Goal: Transaction & Acquisition: Purchase product/service

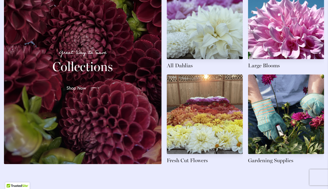
scroll to position [835, 0]
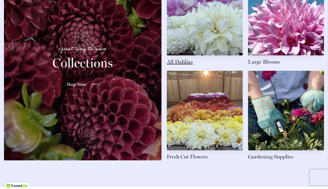
click at [214, 29] on link at bounding box center [205, 21] width 76 height 90
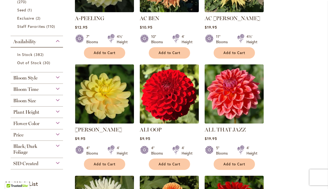
scroll to position [184, 0]
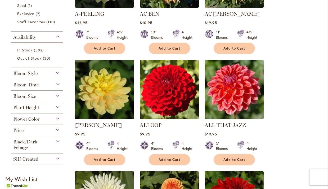
click at [56, 118] on div "Flower Color" at bounding box center [37, 117] width 52 height 8
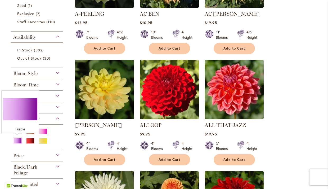
click at [16, 142] on div "Purple" at bounding box center [17, 141] width 8 height 6
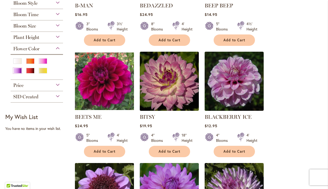
scroll to position [188, 0]
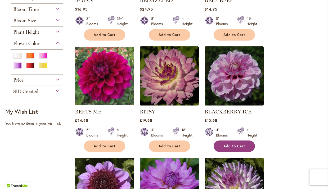
click at [239, 144] on span "Add to Cart" at bounding box center [235, 146] width 22 height 5
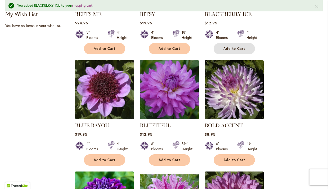
scroll to position [307, 0]
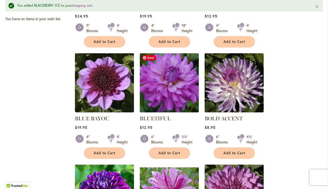
click at [171, 101] on img at bounding box center [169, 83] width 62 height 62
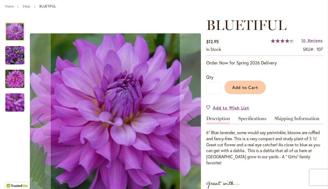
scroll to position [72, 0]
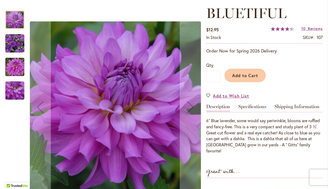
click at [16, 38] on img "Bluetiful" at bounding box center [14, 43] width 19 height 19
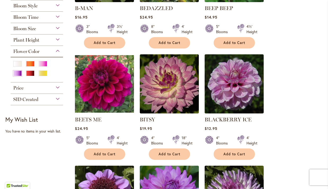
scroll to position [184, 0]
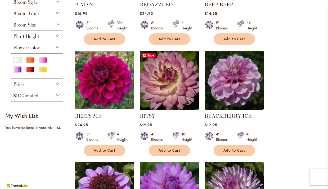
click at [169, 99] on img at bounding box center [169, 80] width 62 height 62
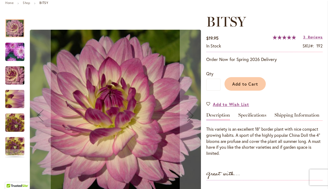
scroll to position [68, 0]
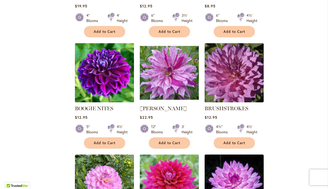
scroll to position [420, 0]
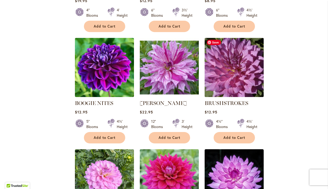
click at [225, 83] on img at bounding box center [234, 67] width 62 height 62
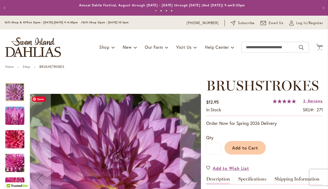
click at [13, 116] on img "BRUSHSTROKES" at bounding box center [15, 115] width 38 height 29
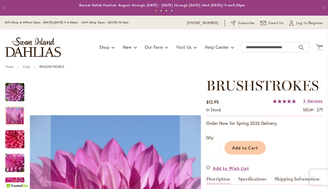
click at [14, 134] on img "BRUSHSTROKES" at bounding box center [15, 139] width 38 height 25
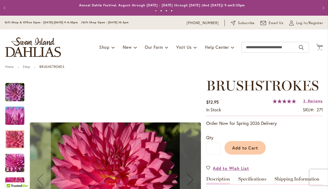
click at [19, 158] on img "BRUSHSTROKES" at bounding box center [15, 163] width 38 height 29
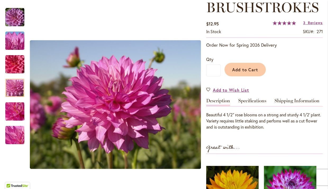
scroll to position [79, 0]
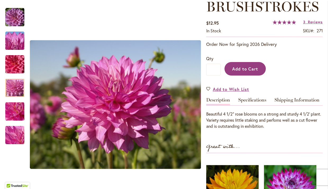
click at [260, 70] on button "Add to Cart" at bounding box center [245, 69] width 41 height 14
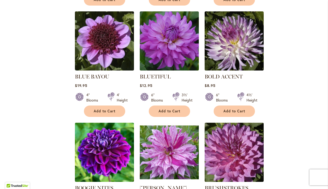
scroll to position [453, 0]
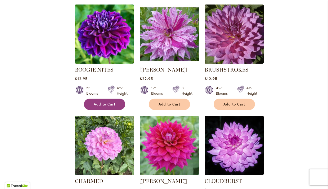
click at [116, 104] on button "Add to Cart" at bounding box center [104, 104] width 41 height 11
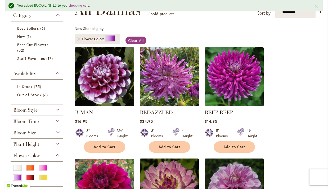
scroll to position [92, 0]
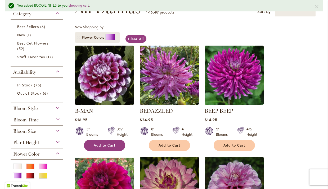
click at [112, 149] on button "Add to Cart" at bounding box center [104, 145] width 41 height 11
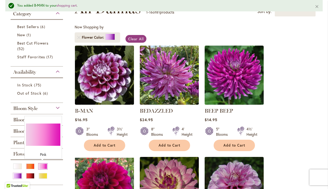
click at [44, 165] on div "Pink" at bounding box center [43, 167] width 8 height 6
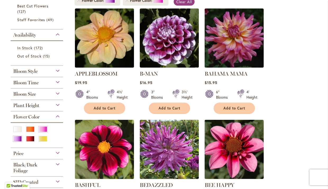
scroll to position [117, 0]
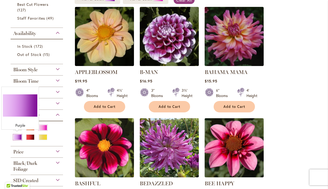
click at [14, 137] on div "Purple" at bounding box center [17, 137] width 8 height 6
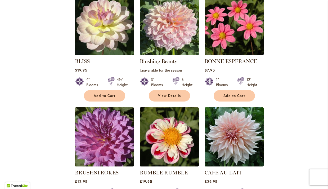
scroll to position [310, 0]
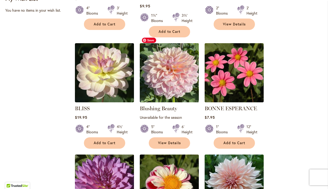
click at [178, 78] on img at bounding box center [169, 73] width 62 height 62
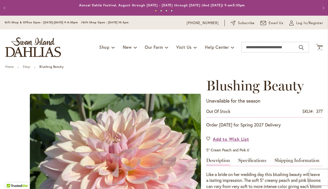
click at [5, 8] on button "Previous" at bounding box center [5, 8] width 11 height 11
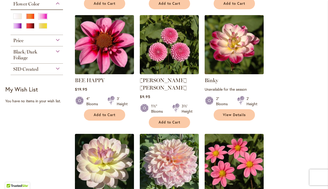
scroll to position [221, 0]
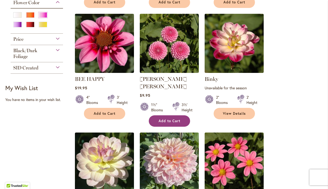
click at [162, 119] on span "Add to Cart" at bounding box center [170, 121] width 22 height 5
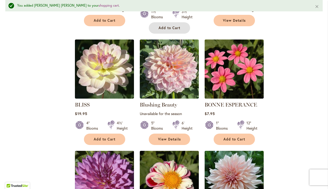
scroll to position [355, 0]
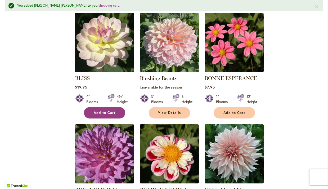
click at [108, 111] on span "Add to Cart" at bounding box center [105, 113] width 22 height 5
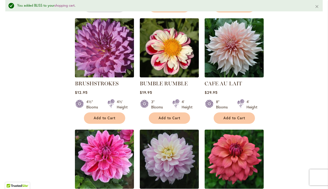
scroll to position [484, 0]
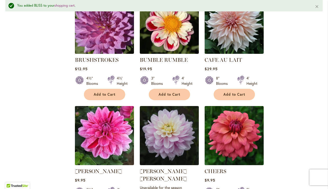
click at [241, 79] on div "CAFE AU LAIT Rating: 60% 13 Reviews $29.95 8" Blooms 4' Height Add to Cart" at bounding box center [234, 76] width 59 height 41
click at [240, 89] on button "Add to Cart" at bounding box center [234, 94] width 41 height 11
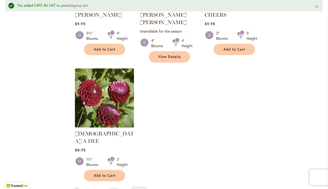
scroll to position [685, 0]
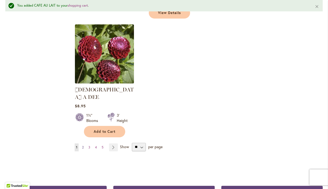
click at [84, 143] on link "Page 2" at bounding box center [83, 147] width 4 height 8
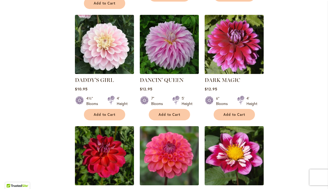
scroll to position [347, 0]
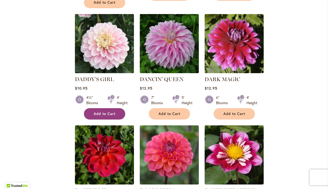
click at [114, 112] on span "Add to Cart" at bounding box center [105, 114] width 22 height 5
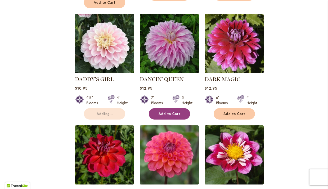
click at [176, 112] on span "Add to Cart" at bounding box center [170, 114] width 22 height 5
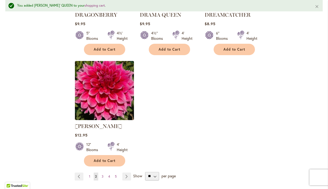
scroll to position [667, 0]
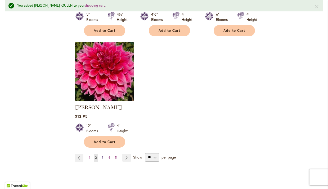
click at [102, 156] on span "3" at bounding box center [103, 158] width 2 height 4
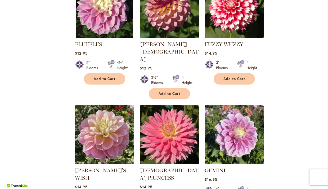
scroll to position [521, 0]
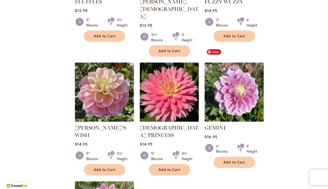
click at [249, 90] on img at bounding box center [234, 92] width 62 height 62
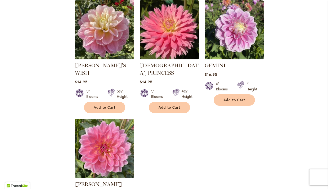
scroll to position [654, 0]
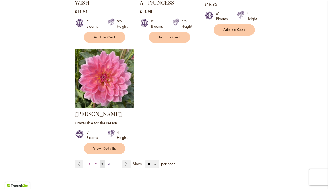
click at [108, 162] on span "4" at bounding box center [109, 164] width 2 height 4
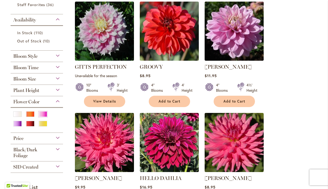
scroll to position [123, 0]
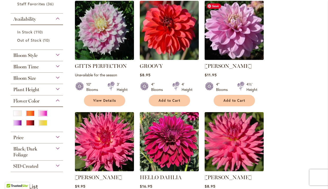
click at [228, 45] on img at bounding box center [234, 30] width 62 height 62
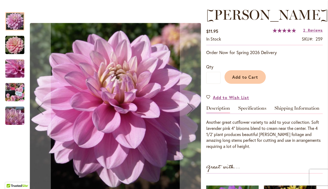
scroll to position [118, 0]
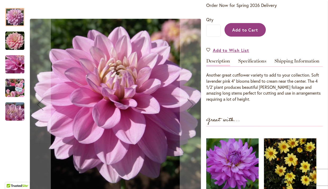
click at [231, 37] on button "Add to Cart" at bounding box center [245, 30] width 41 height 14
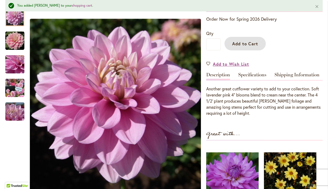
scroll to position [132, 0]
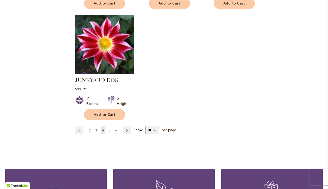
scroll to position [667, 0]
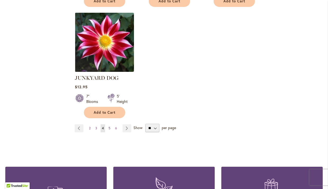
click at [109, 127] on span "5" at bounding box center [110, 128] width 2 height 4
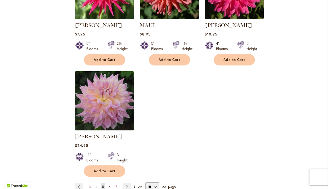
scroll to position [633, 0]
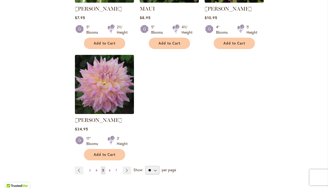
click at [110, 168] on span "6" at bounding box center [110, 170] width 2 height 4
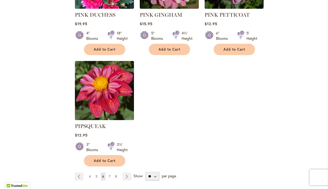
scroll to position [650, 0]
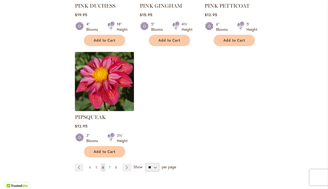
click at [109, 165] on span "7" at bounding box center [110, 167] width 2 height 4
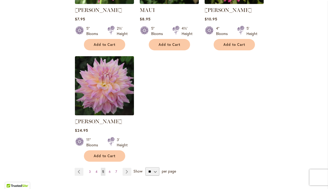
scroll to position [654, 0]
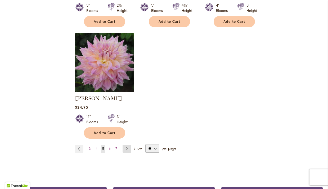
click at [125, 145] on link "Page Next" at bounding box center [127, 149] width 9 height 8
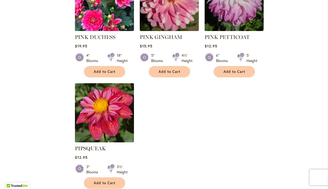
scroll to position [642, 0]
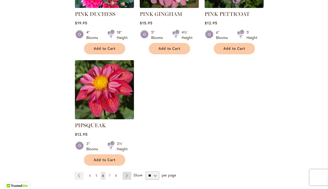
click at [128, 172] on link "Page Next" at bounding box center [127, 176] width 9 height 8
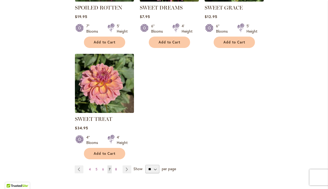
scroll to position [645, 0]
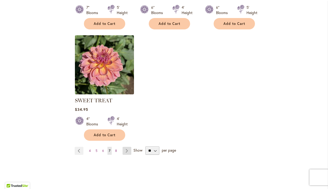
click at [128, 150] on link "Page Next" at bounding box center [127, 151] width 9 height 8
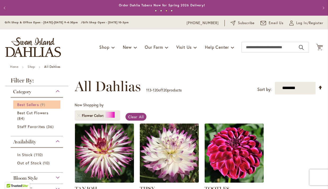
click at [34, 102] on span "Best Sellers" at bounding box center [28, 104] width 22 height 5
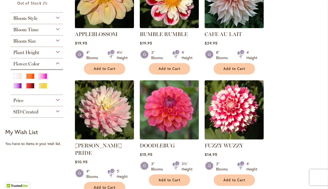
scroll to position [185, 0]
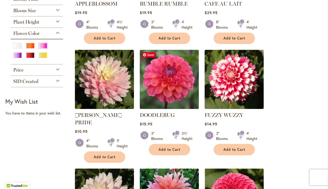
click at [179, 86] on img at bounding box center [169, 79] width 62 height 62
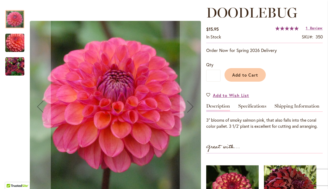
scroll to position [74, 0]
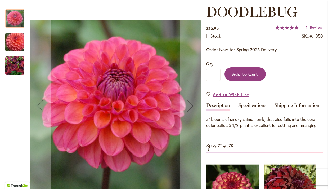
click at [248, 74] on span "Add to Cart" at bounding box center [245, 74] width 26 height 6
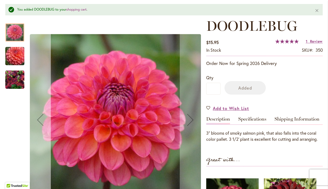
scroll to position [87, 0]
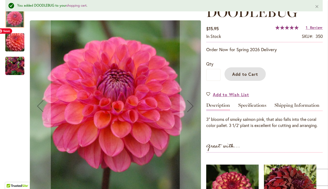
click at [17, 44] on img "DOODLEBUG" at bounding box center [15, 42] width 38 height 33
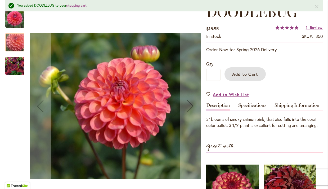
click at [22, 63] on img "DOODLEBUG" at bounding box center [14, 65] width 19 height 19
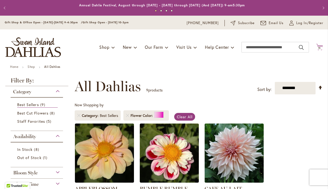
click at [317, 47] on span "11 11 items" at bounding box center [319, 48] width 5 height 3
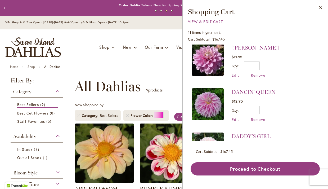
scroll to position [48, 0]
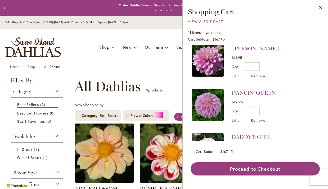
click at [262, 118] on span "Remove" at bounding box center [258, 120] width 14 height 5
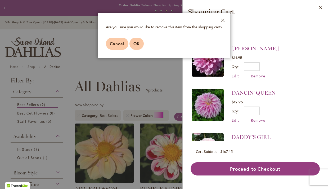
click at [135, 45] on span "OK" at bounding box center [137, 44] width 6 height 6
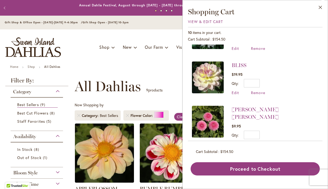
scroll to position [166, 0]
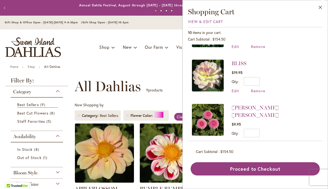
click at [262, 140] on span "Remove" at bounding box center [258, 142] width 14 height 5
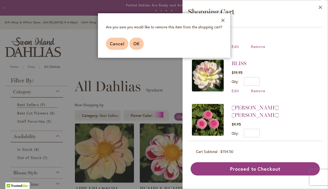
click at [136, 43] on span "OK" at bounding box center [137, 44] width 6 height 6
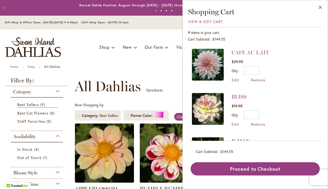
scroll to position [136, 0]
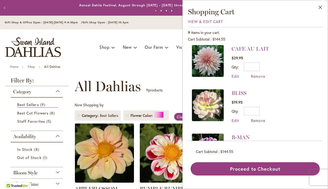
click at [259, 118] on span "Remove" at bounding box center [258, 120] width 14 height 5
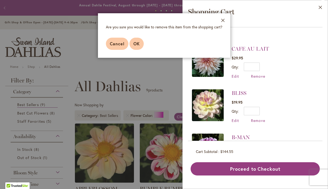
click at [140, 45] on button "OK" at bounding box center [137, 44] width 14 height 12
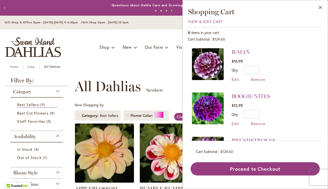
scroll to position [181, 0]
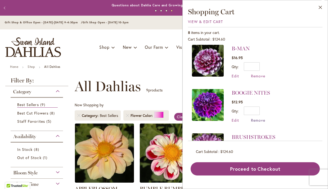
click at [262, 120] on span "Remove" at bounding box center [258, 120] width 14 height 5
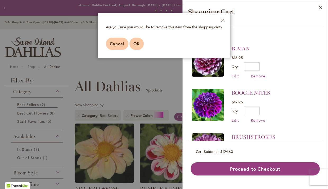
click at [134, 42] on span "OK" at bounding box center [137, 44] width 6 height 6
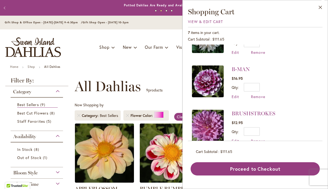
scroll to position [161, 0]
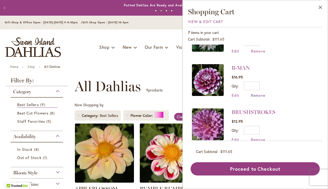
click at [260, 93] on span "Remove" at bounding box center [258, 95] width 14 height 5
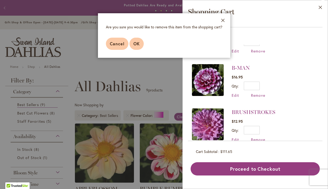
click at [142, 42] on button "OK" at bounding box center [137, 44] width 14 height 12
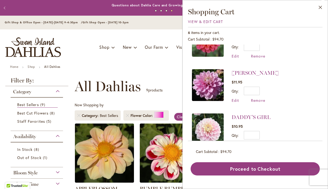
scroll to position [24, 0]
click at [263, 100] on span "Remove" at bounding box center [258, 100] width 14 height 5
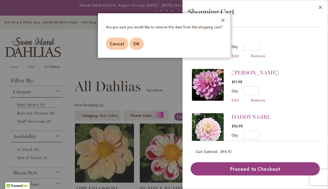
click at [139, 43] on span "OK" at bounding box center [137, 44] width 6 height 6
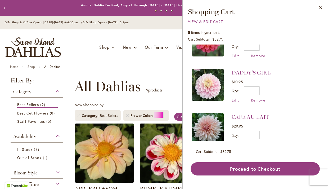
scroll to position [0, 0]
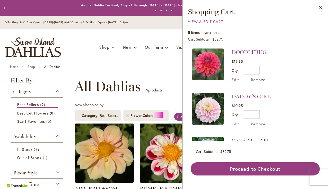
click at [254, 79] on span "Remove" at bounding box center [258, 79] width 14 height 5
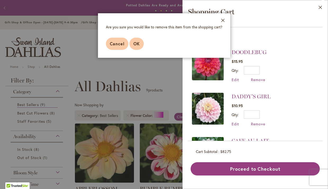
click at [139, 43] on span "OK" at bounding box center [137, 44] width 6 height 6
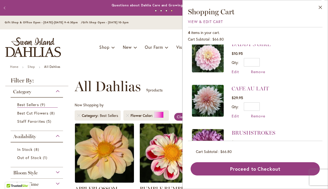
scroll to position [8, 0]
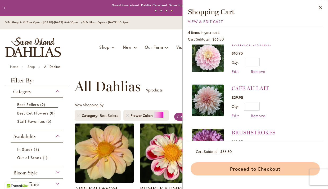
click at [271, 167] on button "Proceed to Checkout" at bounding box center [255, 168] width 129 height 13
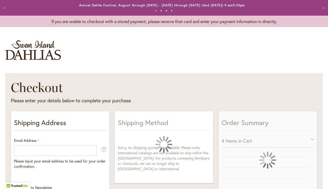
select select "**"
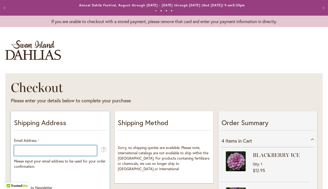
click at [82, 149] on input "Email Address" at bounding box center [55, 150] width 83 height 11
type input "**********"
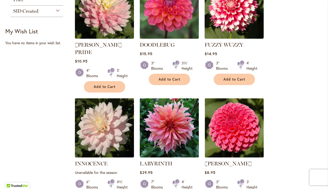
scroll to position [11, 0]
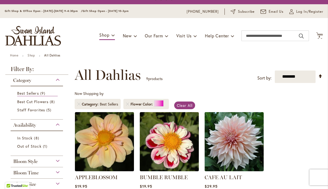
click at [38, 37] on img "store logo" at bounding box center [33, 36] width 56 height 20
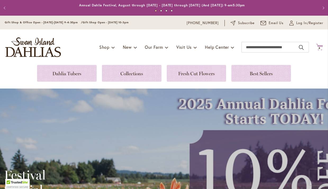
click at [319, 47] on span "4" at bounding box center [320, 47] width 2 height 3
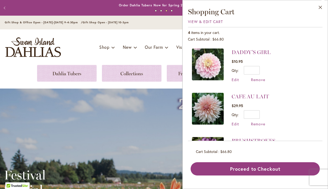
scroll to position [82, 0]
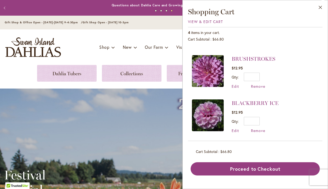
click at [266, 129] on div "Edit Remove" at bounding box center [255, 130] width 47 height 5
click at [257, 130] on span "Remove" at bounding box center [258, 130] width 14 height 5
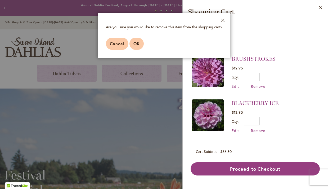
click at [141, 48] on button "OK" at bounding box center [137, 44] width 14 height 12
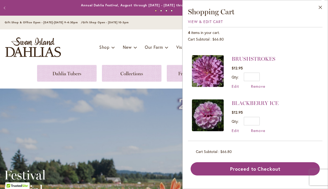
click at [138, 36] on div "Toggle Nav Shop Dahlia Tubers Collections Fresh Cut Dahlias Gardening Supplies …" at bounding box center [164, 47] width 328 height 36
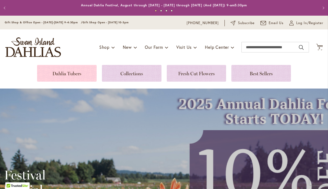
click at [74, 71] on link at bounding box center [67, 73] width 60 height 17
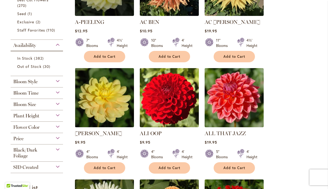
scroll to position [191, 0]
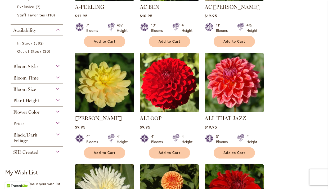
click at [59, 108] on div "Flower Color" at bounding box center [37, 111] width 52 height 8
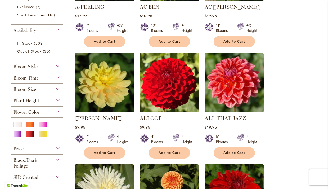
click at [19, 131] on div "Purple" at bounding box center [17, 134] width 8 height 6
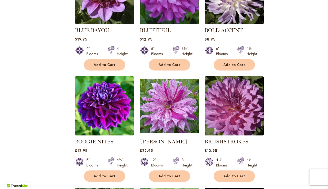
scroll to position [383, 0]
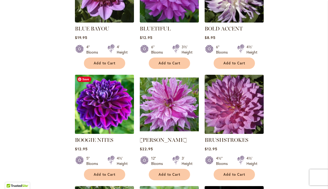
click at [107, 113] on img at bounding box center [104, 104] width 62 height 62
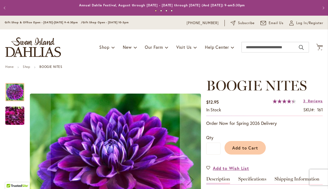
click at [9, 124] on img "BOOGIE NITES" at bounding box center [14, 115] width 19 height 25
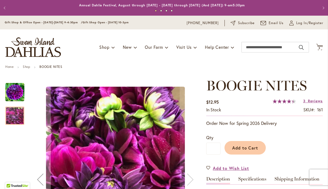
click at [12, 94] on img "BOOGIE NITES" at bounding box center [14, 92] width 19 height 19
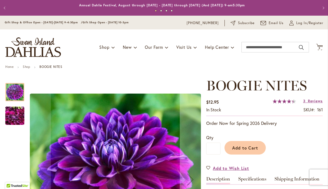
click at [16, 118] on img "BOOGIE NITES" at bounding box center [14, 115] width 19 height 25
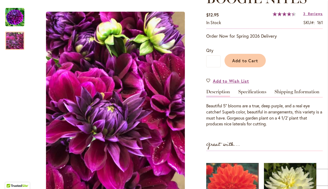
scroll to position [69, 0]
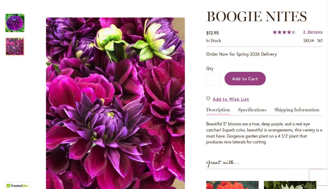
click at [250, 75] on button "Add to Cart" at bounding box center [245, 79] width 41 height 14
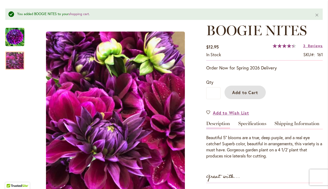
scroll to position [0, 0]
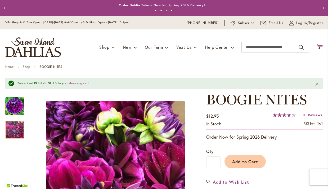
click at [316, 46] on icon at bounding box center [319, 47] width 7 height 6
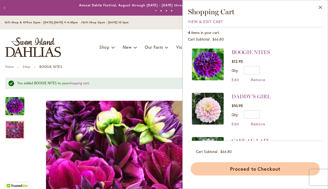
click at [283, 169] on button "Proceed to Checkout" at bounding box center [255, 168] width 129 height 13
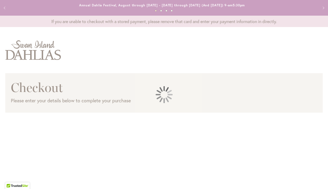
select select "**"
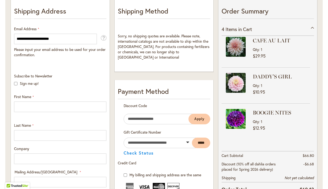
scroll to position [125, 0]
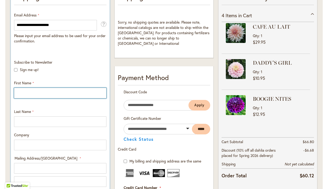
click at [82, 89] on input "First Name" at bounding box center [60, 93] width 92 height 11
type input "******"
type input "********"
type input "**********"
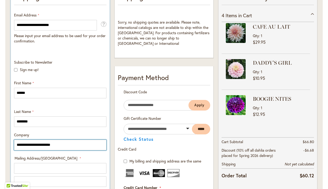
type input "**********"
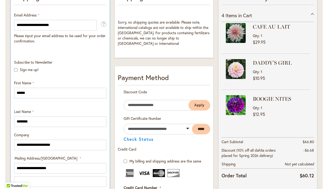
select select "**"
type input "**********"
type input "*****"
type input "**********"
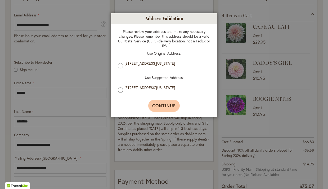
click at [168, 103] on button "Continue" at bounding box center [164, 106] width 32 height 12
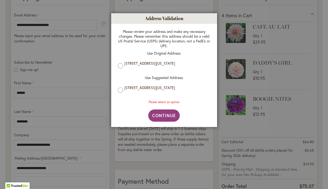
click at [117, 91] on div "Please review your address and make any necessary changes. Please remember this…" at bounding box center [164, 67] width 103 height 86
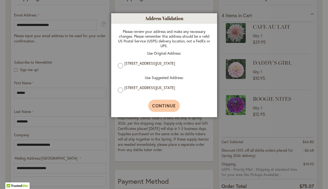
click at [161, 108] on span "Continue" at bounding box center [164, 106] width 24 height 6
type input "**********"
type input "******"
type input "**********"
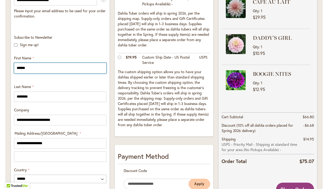
scroll to position [156, 0]
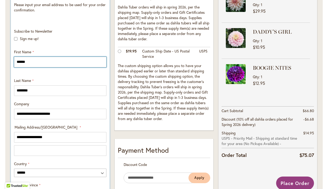
drag, startPoint x: 37, startPoint y: 63, endPoint x: 27, endPoint y: 45, distance: 21.6
click at [27, 45] on div "**********" at bounding box center [60, 149] width 96 height 240
type input "***"
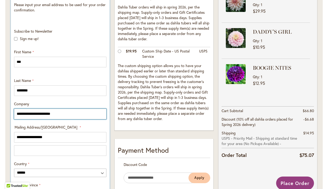
drag, startPoint x: 67, startPoint y: 112, endPoint x: 52, endPoint y: 96, distance: 22.1
click at [55, 99] on div "**********" at bounding box center [60, 149] width 96 height 240
type input "*"
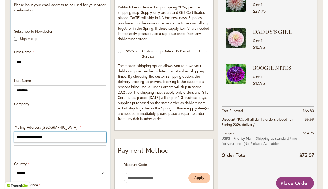
drag, startPoint x: 67, startPoint y: 140, endPoint x: 59, endPoint y: 131, distance: 11.4
click at [59, 132] on input "**********" at bounding box center [60, 137] width 92 height 11
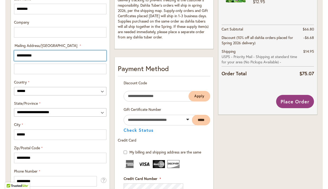
scroll to position [188, 0]
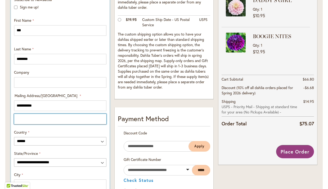
click at [86, 118] on input "Mailing Address/PO BOX: Line 2" at bounding box center [60, 119] width 92 height 11
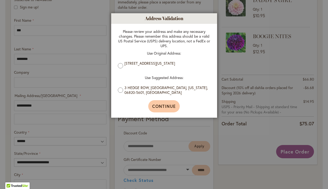
click at [169, 105] on span "Continue" at bounding box center [164, 106] width 24 height 6
type input "**********"
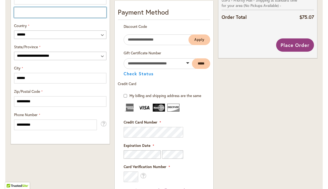
scroll to position [307, 0]
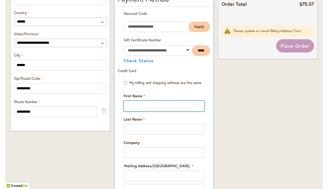
click at [141, 105] on input "First Name" at bounding box center [164, 106] width 81 height 11
type input "******"
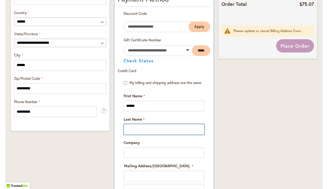
type input "********"
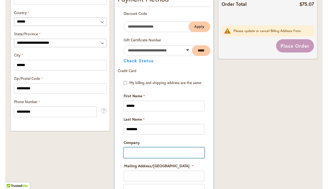
type input "**********"
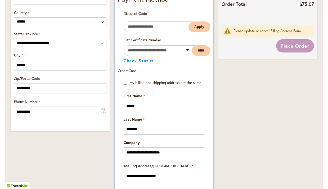
select select "**"
type input "**********"
type input "*****"
type input "**********"
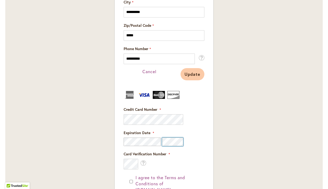
scroll to position [526, 0]
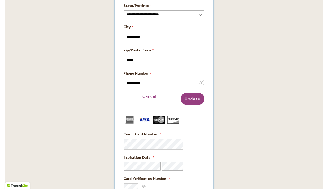
click at [193, 100] on span "Update" at bounding box center [193, 99] width 16 height 6
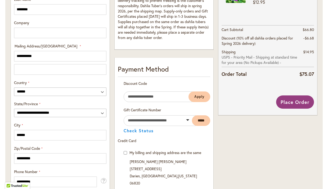
scroll to position [239, 0]
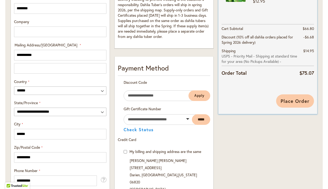
click at [302, 104] on button "Place Order" at bounding box center [295, 100] width 38 height 13
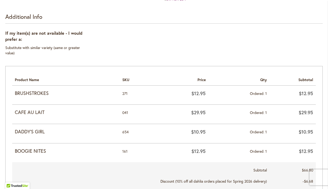
scroll to position [202, 0]
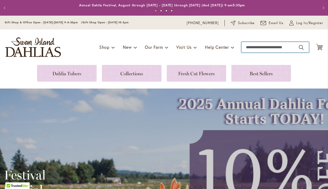
click at [254, 47] on input "Search" at bounding box center [276, 47] width 68 height 11
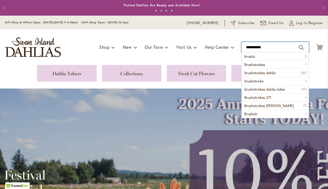
type input "**********"
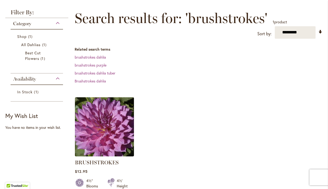
scroll to position [71, 0]
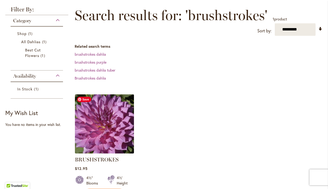
click at [125, 104] on img at bounding box center [104, 124] width 62 height 62
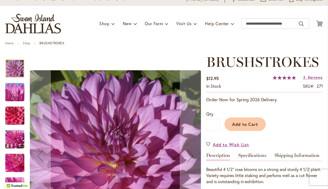
scroll to position [26, 0]
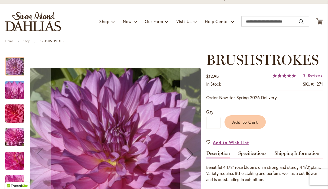
click at [18, 136] on img "BRUSHSTROKES" at bounding box center [15, 137] width 38 height 29
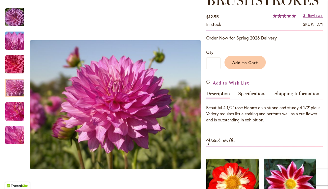
scroll to position [101, 0]
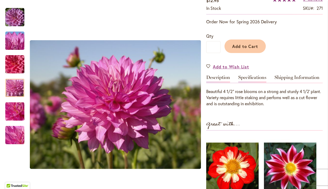
click at [254, 77] on link "Specifications" at bounding box center [253, 79] width 28 height 8
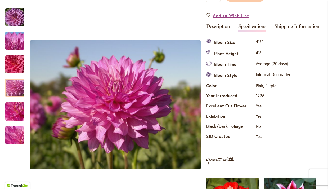
scroll to position [153, 0]
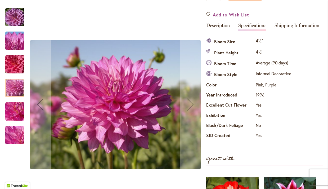
click at [16, 11] on img "BRUSHSTROKES" at bounding box center [14, 17] width 19 height 19
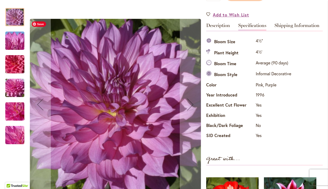
drag, startPoint x: 15, startPoint y: 19, endPoint x: 56, endPoint y: 19, distance: 41.3
click at [56, 19] on div at bounding box center [103, 105] width 196 height 204
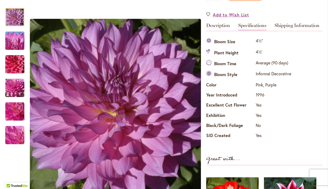
drag, startPoint x: 18, startPoint y: 20, endPoint x: -66, endPoint y: 27, distance: 83.7
click at [0, 27] on html "Skip to Accessibility Information The store will not work correctly in the case…" at bounding box center [164, 94] width 328 height 189
drag, startPoint x: 16, startPoint y: 20, endPoint x: -43, endPoint y: 27, distance: 59.5
click at [0, 27] on html "Skip to Accessibility Information The store will not work correctly in the case…" at bounding box center [164, 94] width 328 height 189
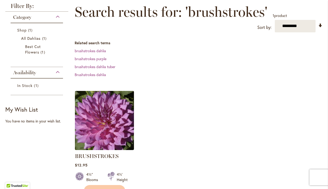
scroll to position [92, 0]
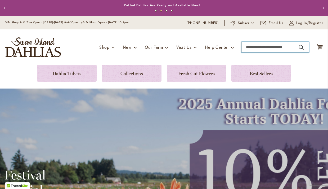
click at [248, 48] on input "Search" at bounding box center [276, 47] width 68 height 11
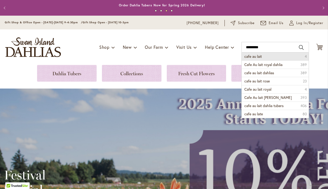
click at [272, 54] on li "cafe au lait 4" at bounding box center [275, 56] width 67 height 8
type input "**********"
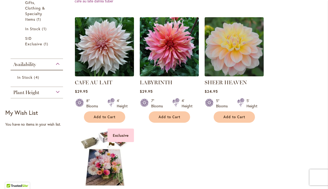
scroll to position [175, 0]
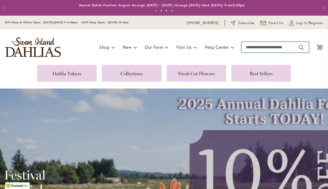
click at [258, 48] on input "Search" at bounding box center [276, 47] width 68 height 11
type input "**********"
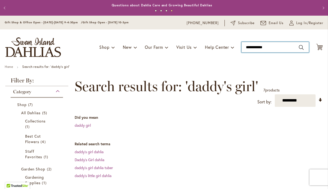
drag, startPoint x: 266, startPoint y: 47, endPoint x: 255, endPoint y: 27, distance: 23.5
click at [255, 27] on header "Skip to Content Gift Shop & Office Open - [DATE]-[DATE] 9-4:30pm / Gift Shop Op…" at bounding box center [164, 40] width 328 height 49
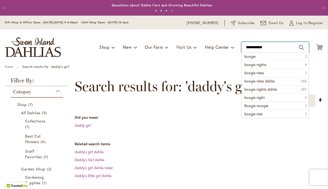
type input "**********"
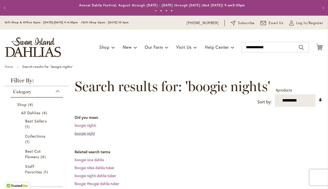
click at [87, 133] on link "boogie night" at bounding box center [85, 133] width 20 height 5
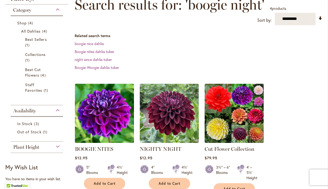
scroll to position [81, 0]
